Goal: Information Seeking & Learning: Find contact information

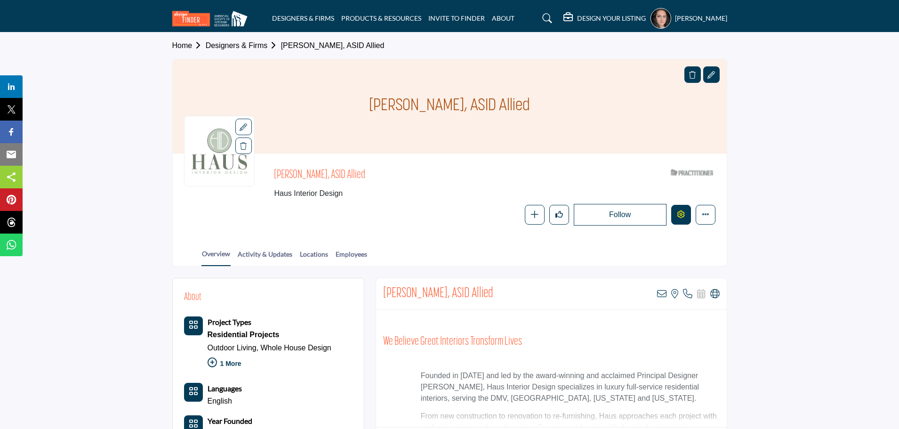
click at [679, 220] on button "Edit company" at bounding box center [681, 215] width 20 height 20
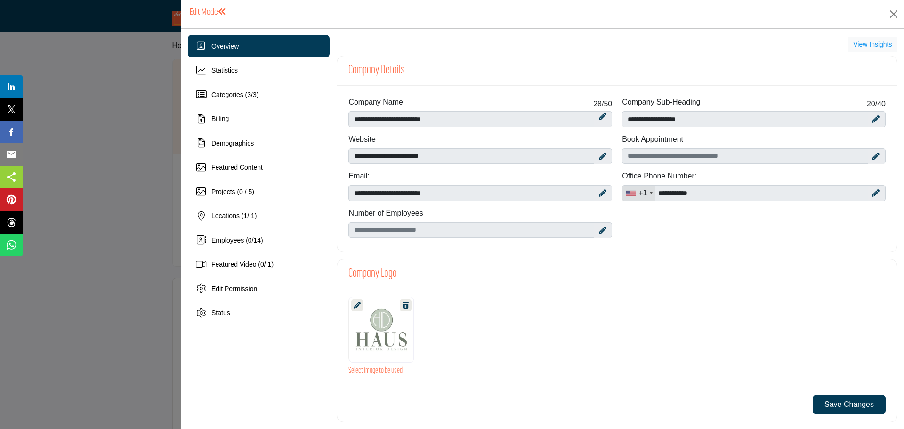
click at [600, 155] on icon at bounding box center [603, 156] width 8 height 8
drag, startPoint x: 496, startPoint y: 156, endPoint x: 335, endPoint y: 155, distance: 161.0
paste input "Enter company website"
click at [593, 156] on icon at bounding box center [596, 157] width 7 height 8
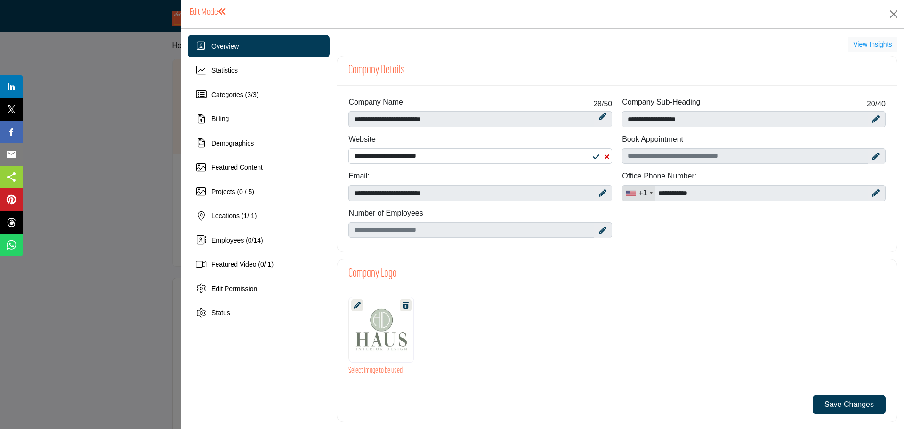
type input "**********"
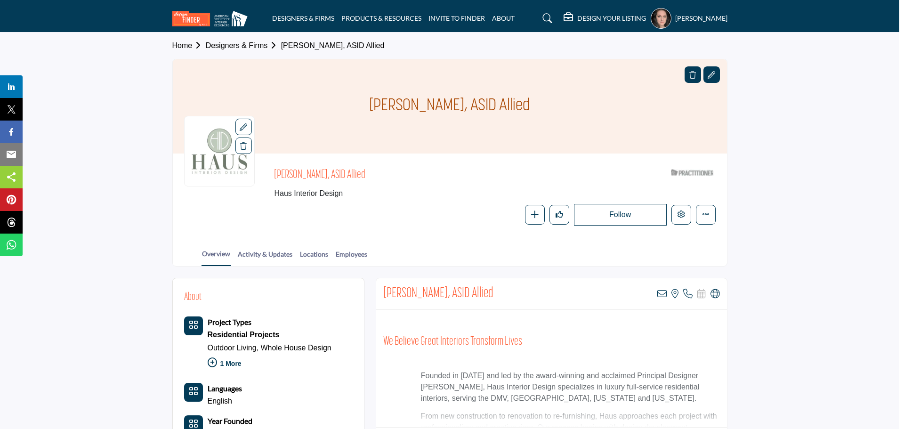
click at [118, 107] on div at bounding box center [452, 214] width 904 height 429
click at [588, 16] on h5 "DESIGN YOUR LISTING" at bounding box center [611, 18] width 69 height 8
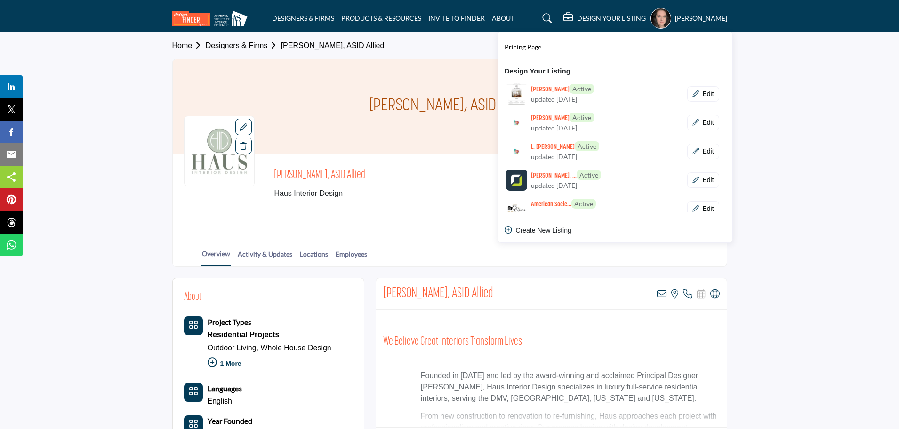
click at [588, 16] on h5 "DESIGN YOUR LISTING" at bounding box center [611, 18] width 69 height 8
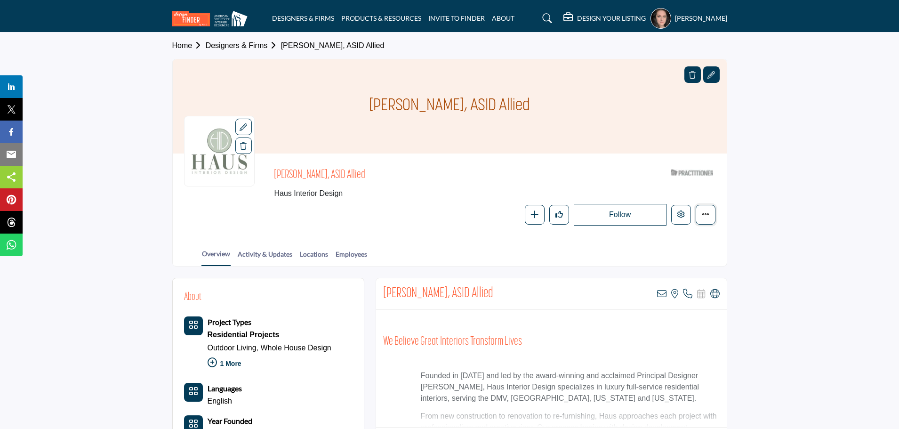
click at [709, 219] on button "More details" at bounding box center [706, 215] width 20 height 20
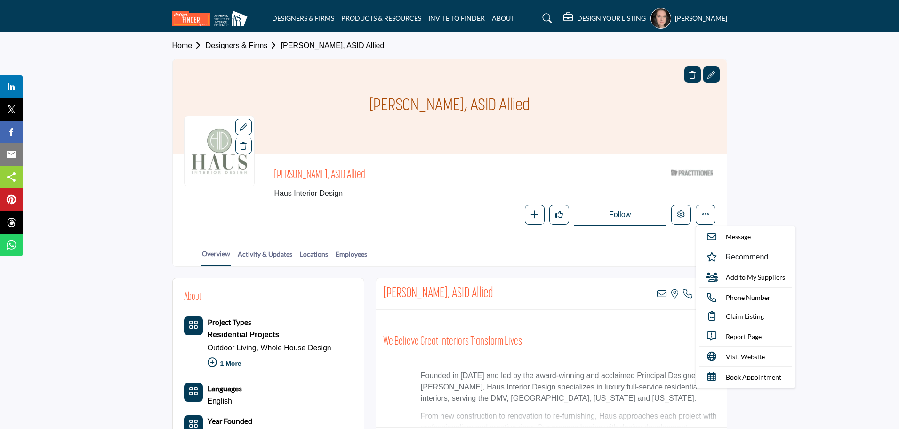
click at [429, 213] on div "Follow Following Message Recommend Add to My Suppliers Phone Number Claim Listi…" at bounding box center [561, 215] width 309 height 22
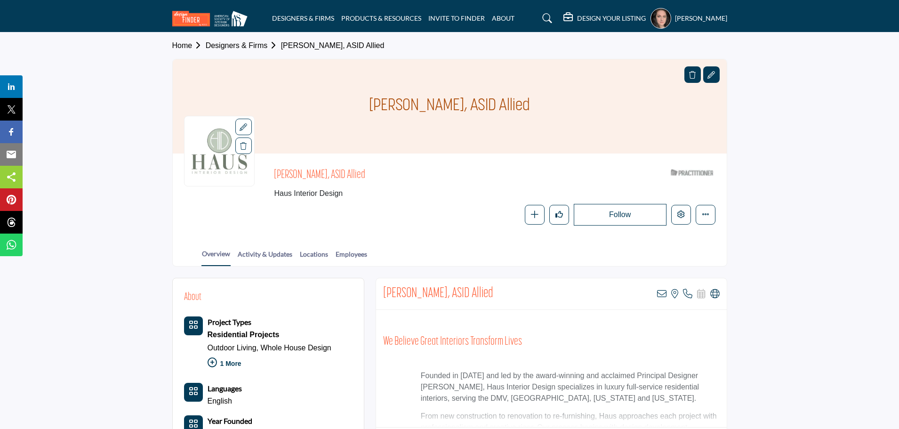
click at [682, 216] on icon "Edit company" at bounding box center [681, 214] width 8 height 8
click at [109, 168] on div at bounding box center [452, 214] width 904 height 429
